Goal: Information Seeking & Learning: Learn about a topic

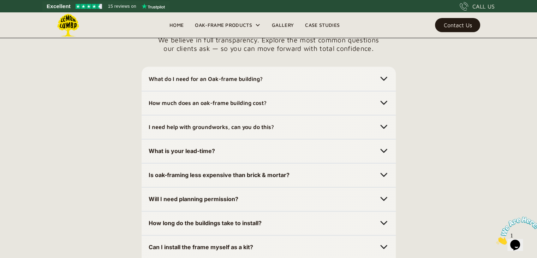
scroll to position [1989, 0]
click at [387, 127] on img at bounding box center [384, 126] width 10 height 10
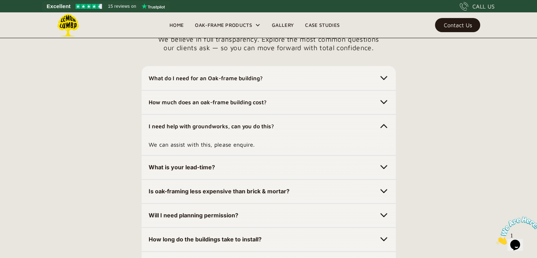
click at [384, 166] on img at bounding box center [384, 167] width 10 height 10
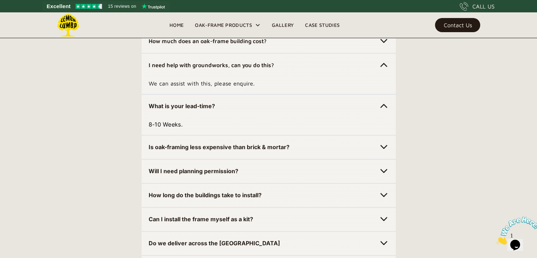
scroll to position [2050, 0]
click at [383, 144] on img at bounding box center [384, 147] width 10 height 10
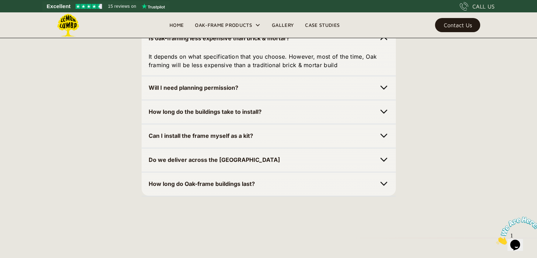
scroll to position [2159, 0]
click at [384, 154] on img at bounding box center [384, 159] width 10 height 10
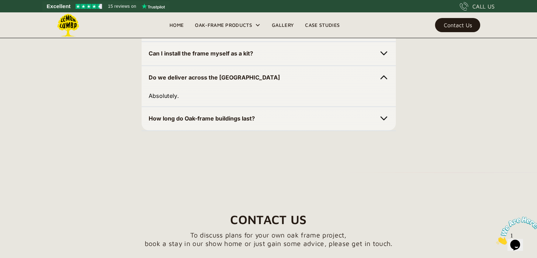
scroll to position [2241, 0]
click at [382, 122] on div "How long do Oak-frame buildings last?" at bounding box center [269, 118] width 240 height 11
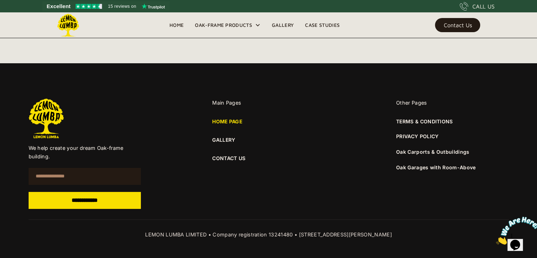
scroll to position [2679, 0]
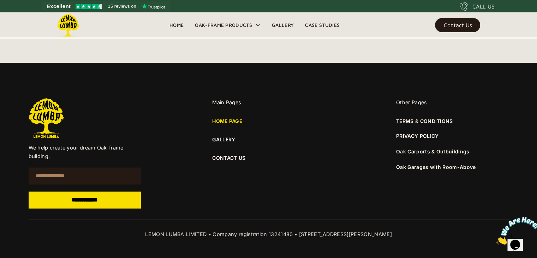
click at [236, 157] on link "CONTACT US" at bounding box center [268, 158] width 113 height 8
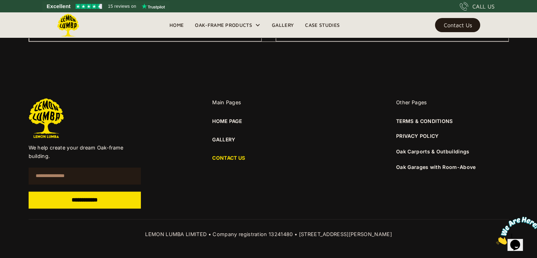
scroll to position [518, 0]
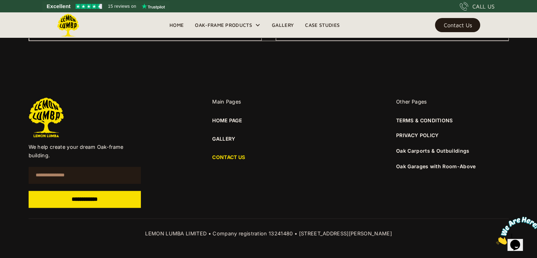
click at [225, 120] on link "HOME PAGE" at bounding box center [227, 121] width 30 height 8
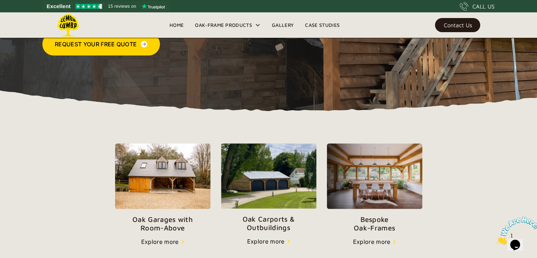
scroll to position [153, 0]
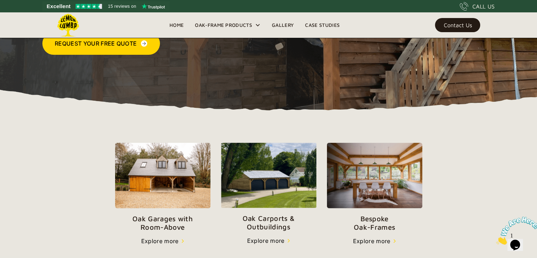
click at [516, 241] on img at bounding box center [518, 231] width 44 height 28
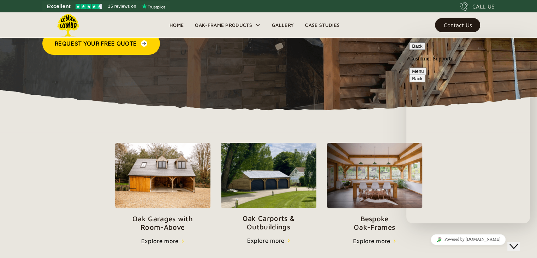
click at [285, 23] on link "Gallery" at bounding box center [282, 25] width 33 height 11
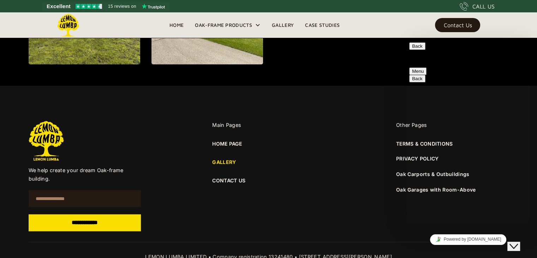
scroll to position [972, 0]
